Goal: Task Accomplishment & Management: Manage account settings

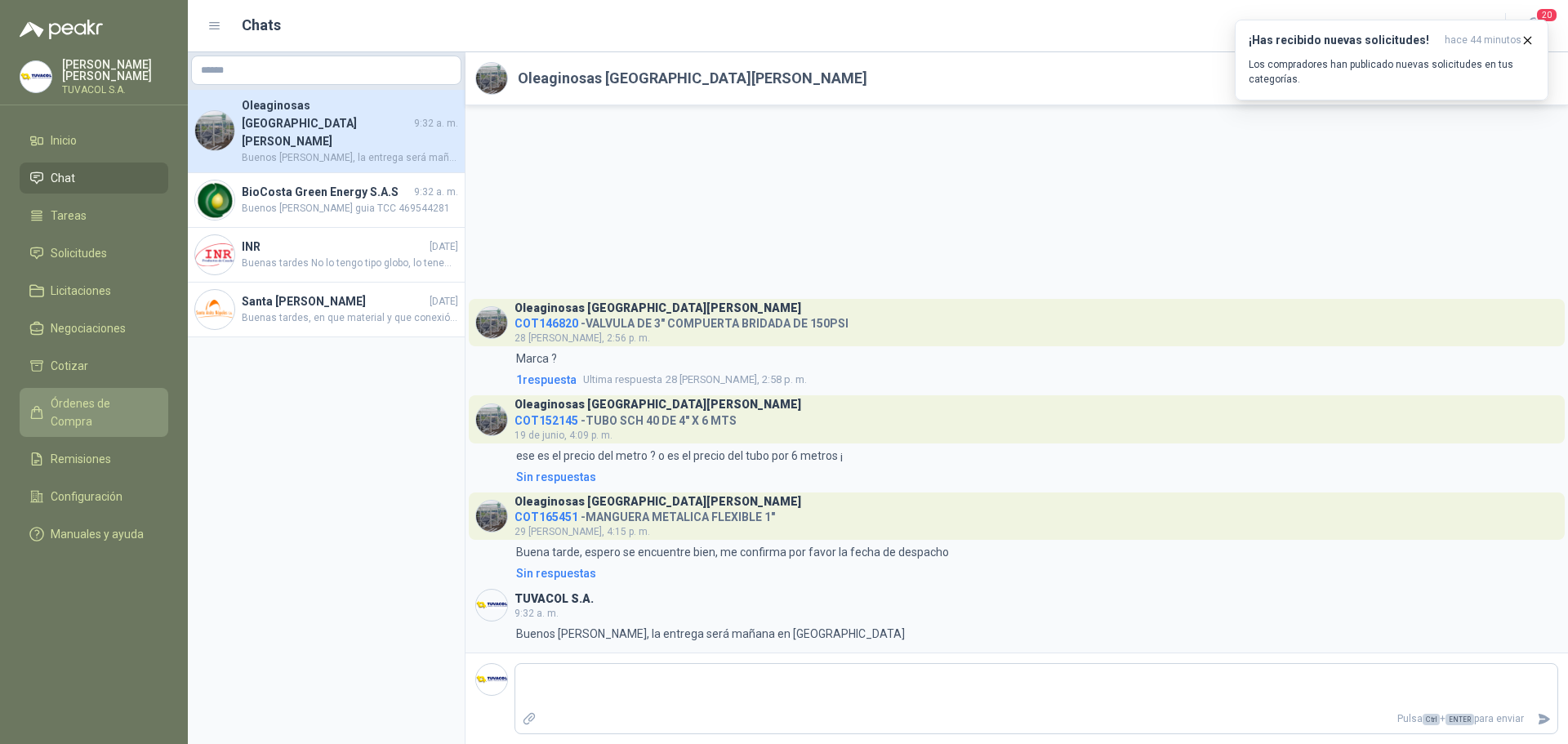
click at [115, 419] on span "Órdenes de Compra" at bounding box center [101, 412] width 102 height 36
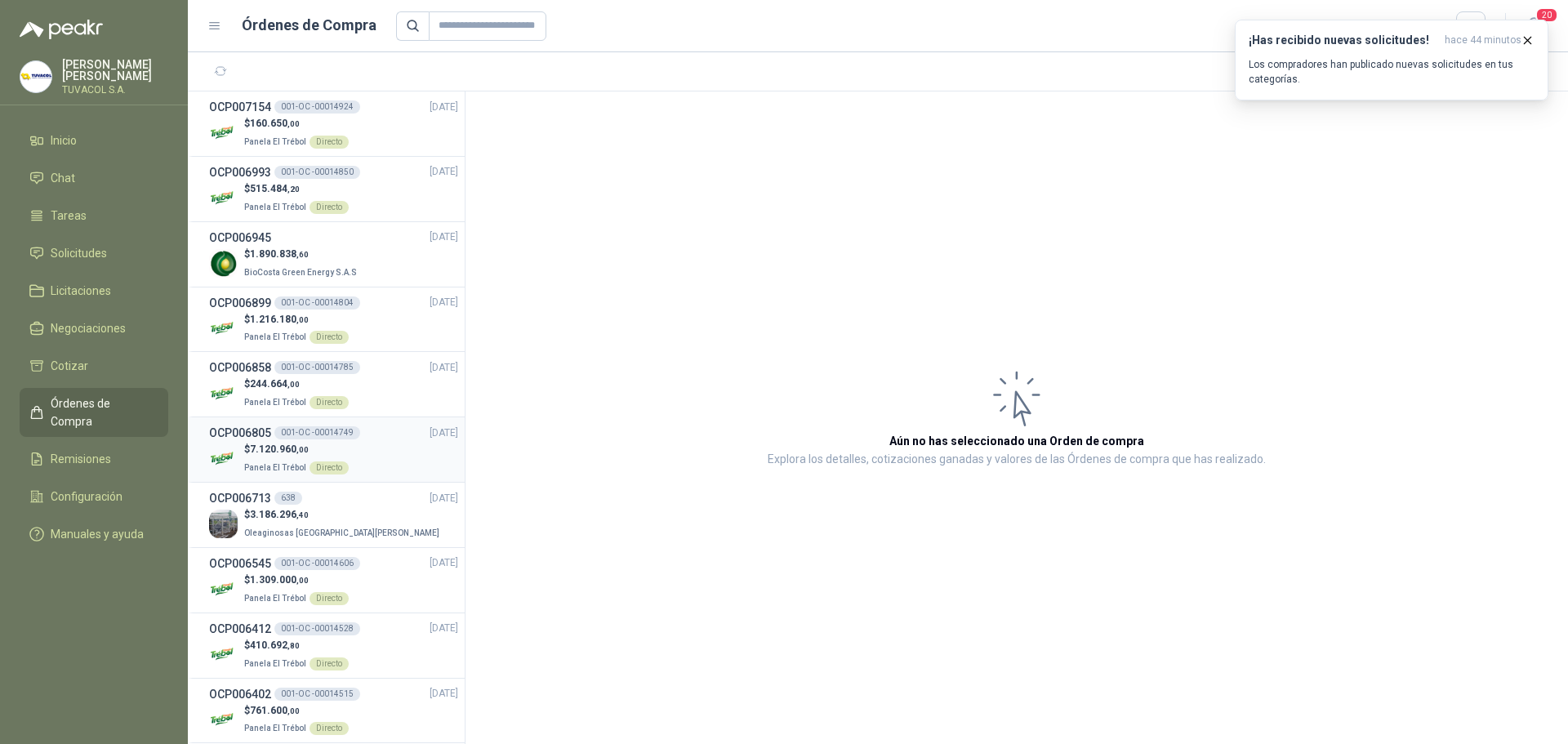
scroll to position [164, 0]
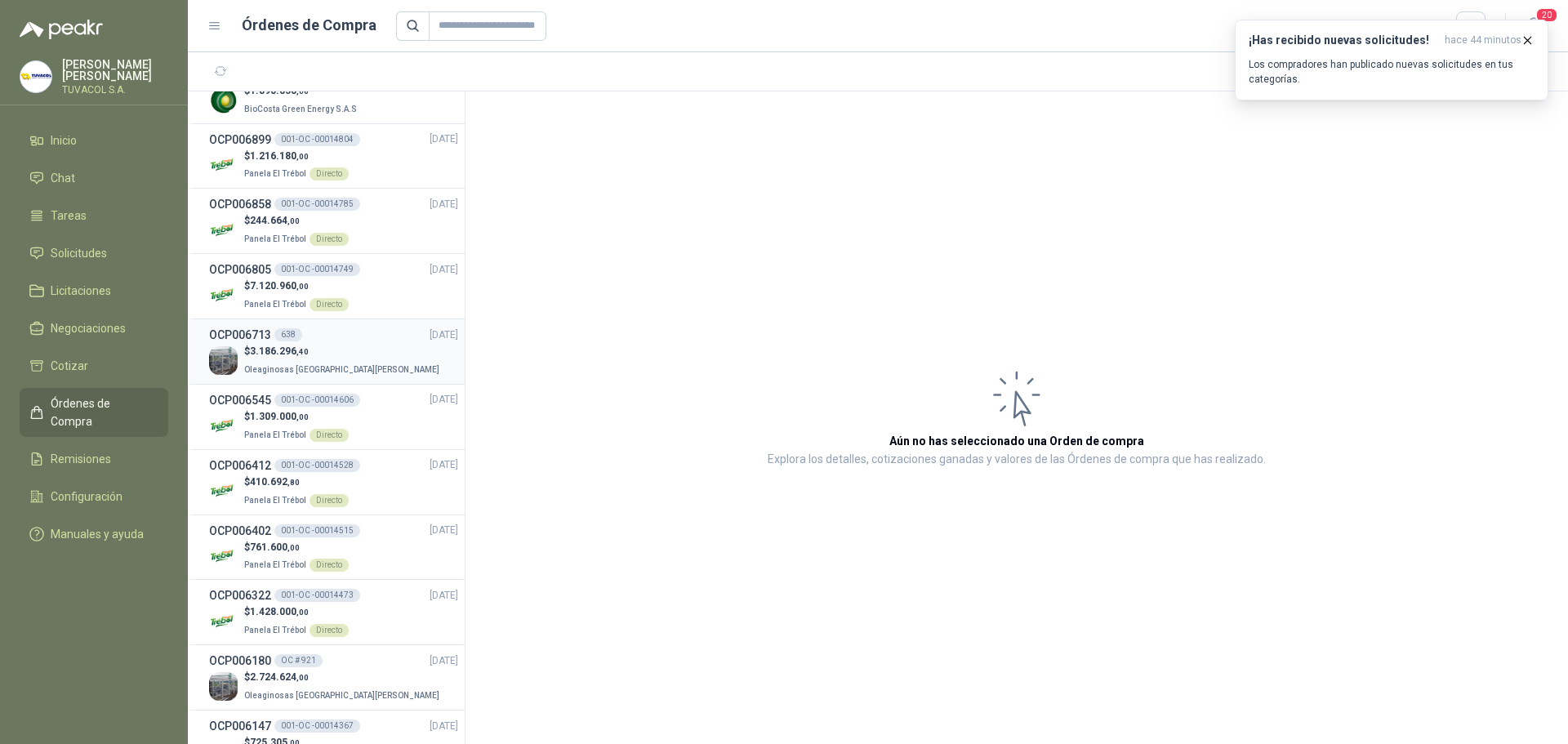
click at [285, 355] on span "3.186.296 ,40" at bounding box center [279, 351] width 59 height 12
